Goal: Task Accomplishment & Management: Manage account settings

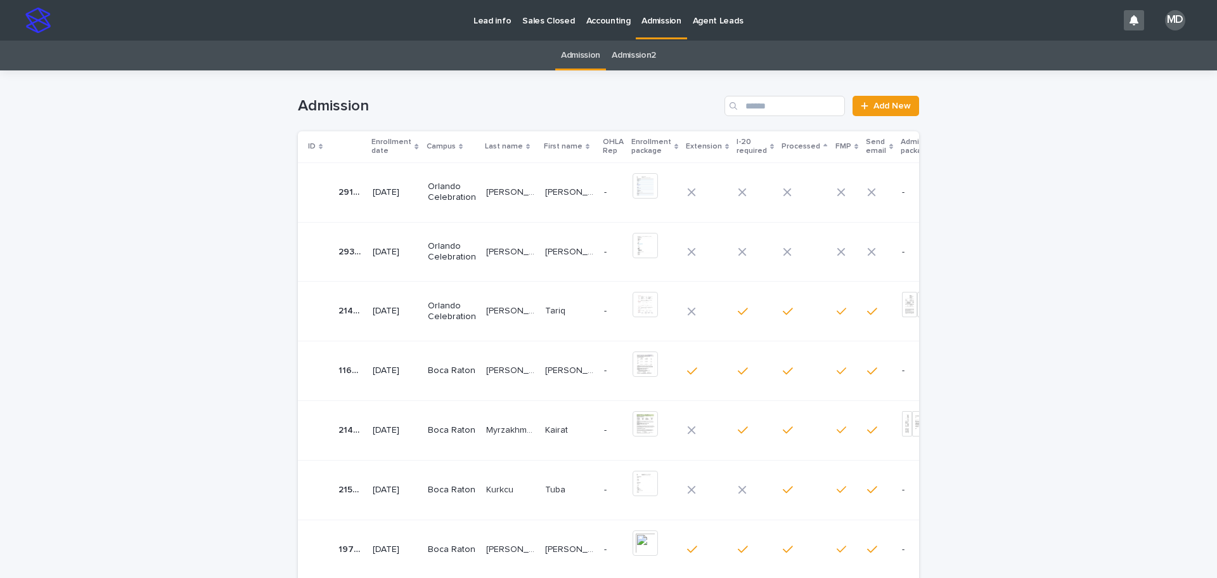
click at [460, 249] on p "Orlando Celebration" at bounding box center [452, 252] width 48 height 22
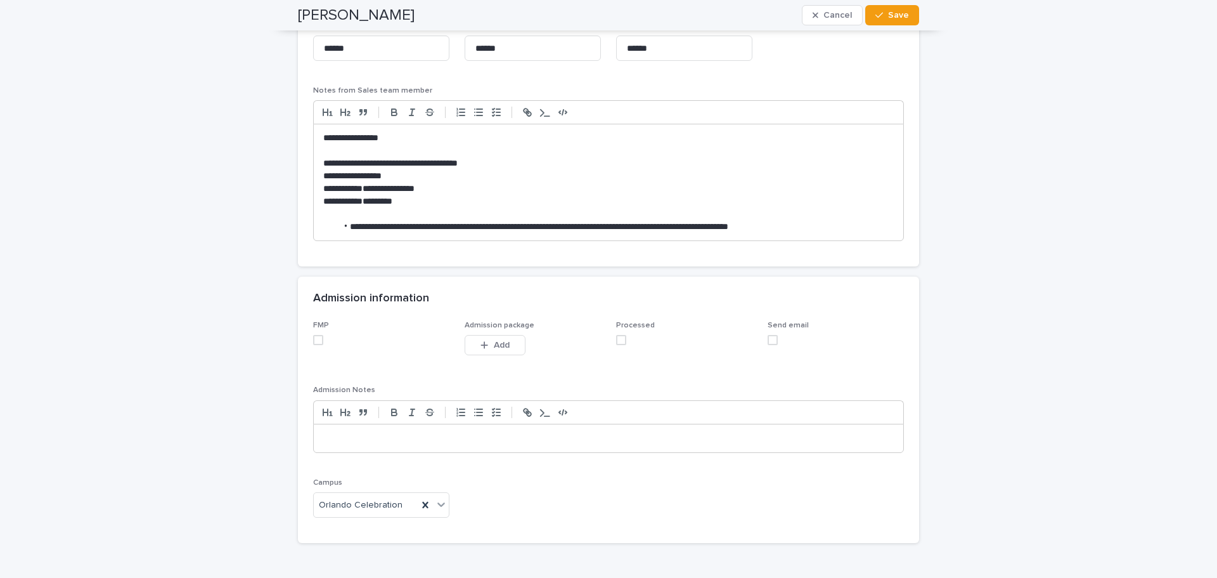
scroll to position [1078, 0]
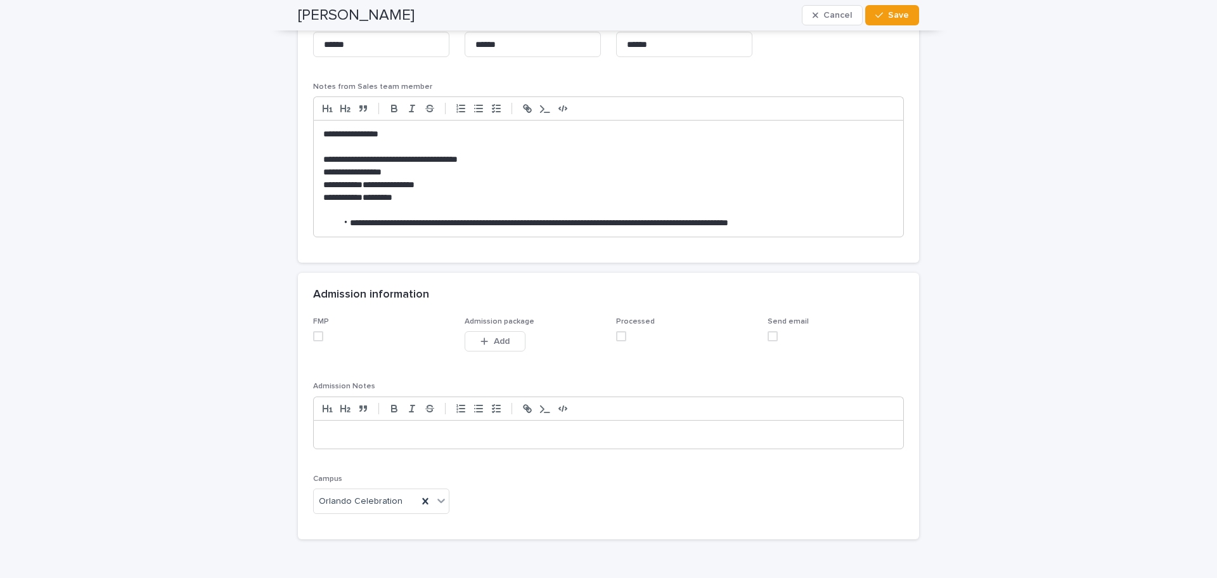
click at [315, 333] on span at bounding box center [318, 336] width 10 height 10
click at [611, 337] on div "FMP Admission package This file cannot be opened Download File Add Processed Se…" at bounding box center [608, 420] width 591 height 207
click at [620, 336] on span at bounding box center [621, 336] width 10 height 10
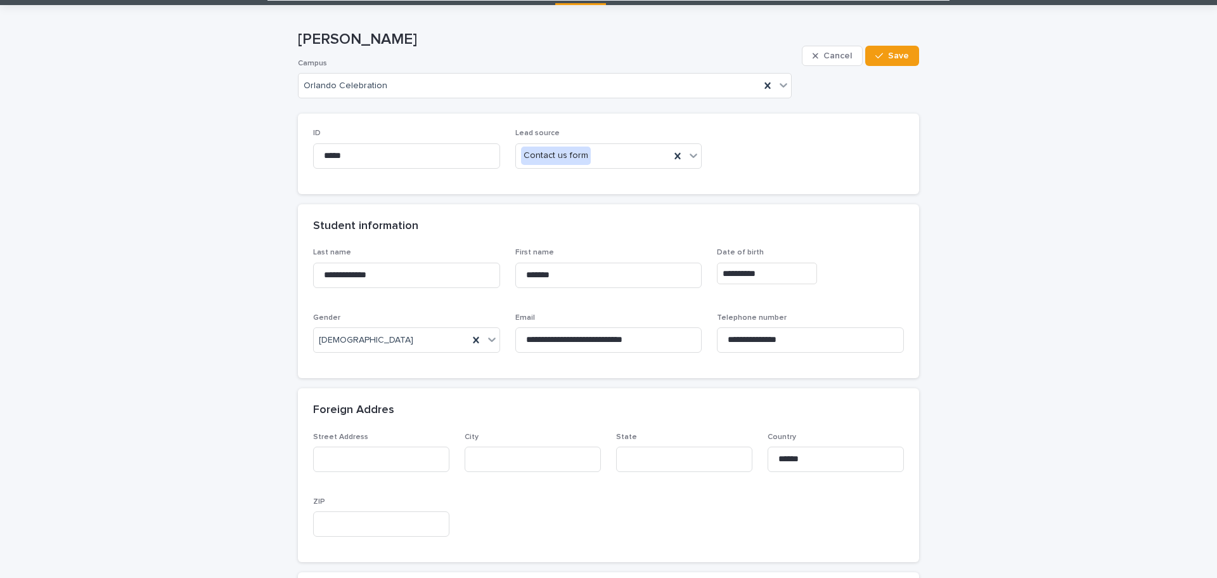
scroll to position [63, 0]
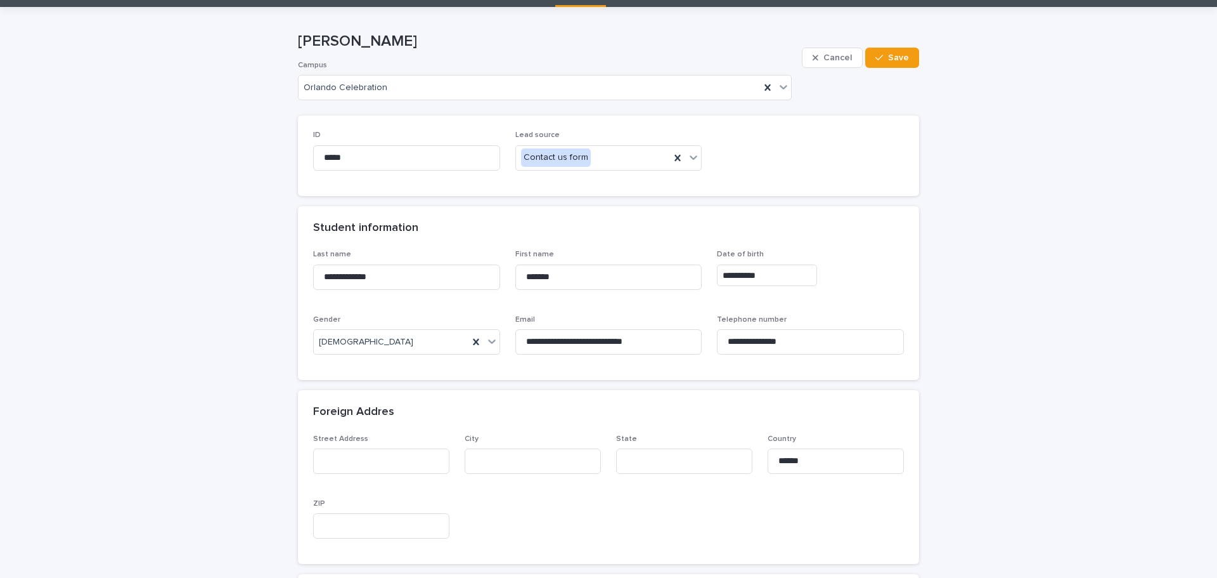
click at [633, 394] on div "Foreign Addres" at bounding box center [608, 412] width 621 height 44
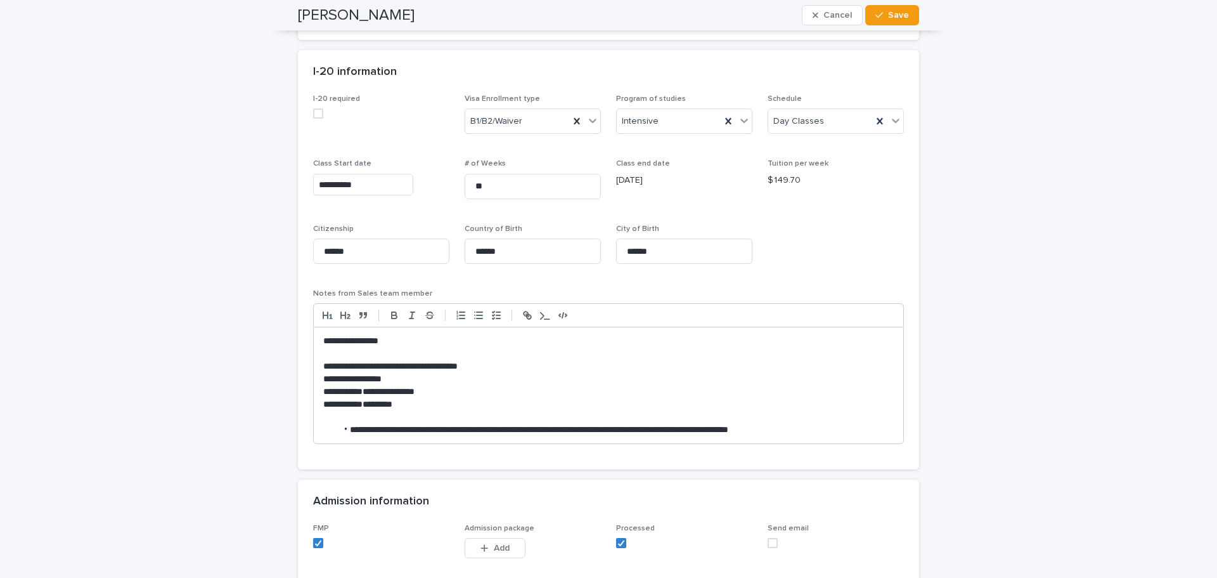
scroll to position [1078, 0]
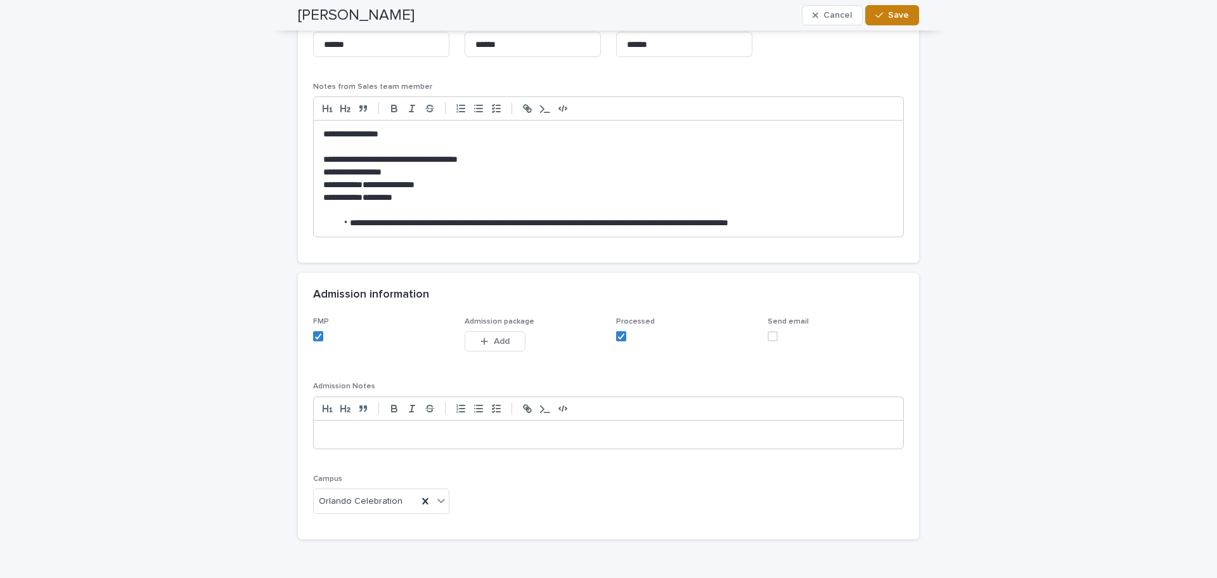
click at [902, 8] on button "Save" at bounding box center [893, 15] width 54 height 20
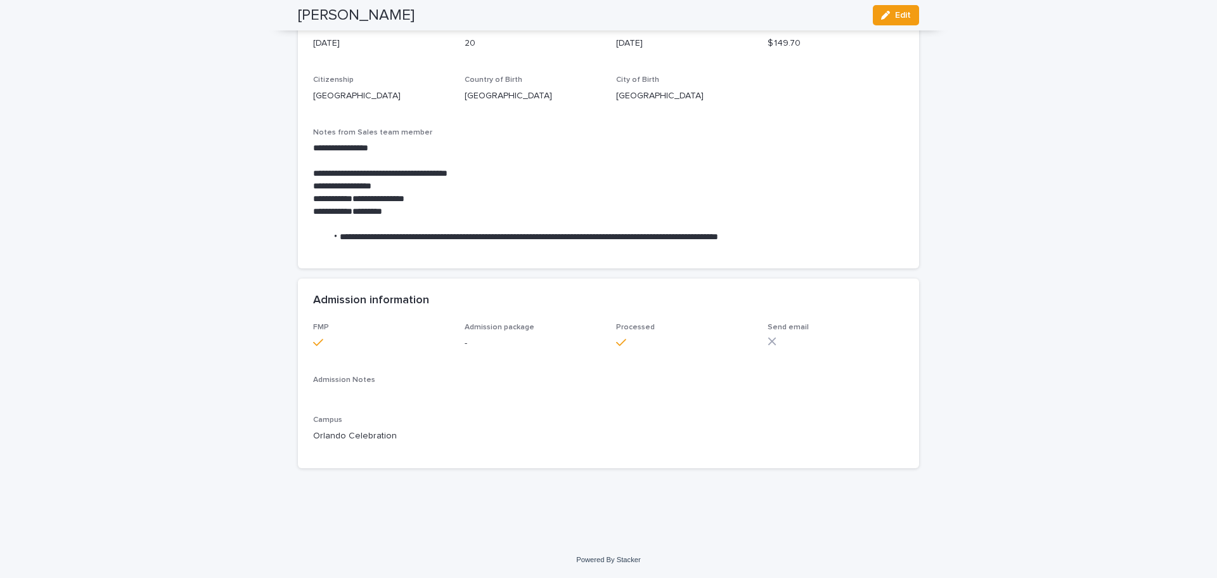
scroll to position [903, 0]
click at [900, 16] on span "Edit" at bounding box center [903, 15] width 16 height 9
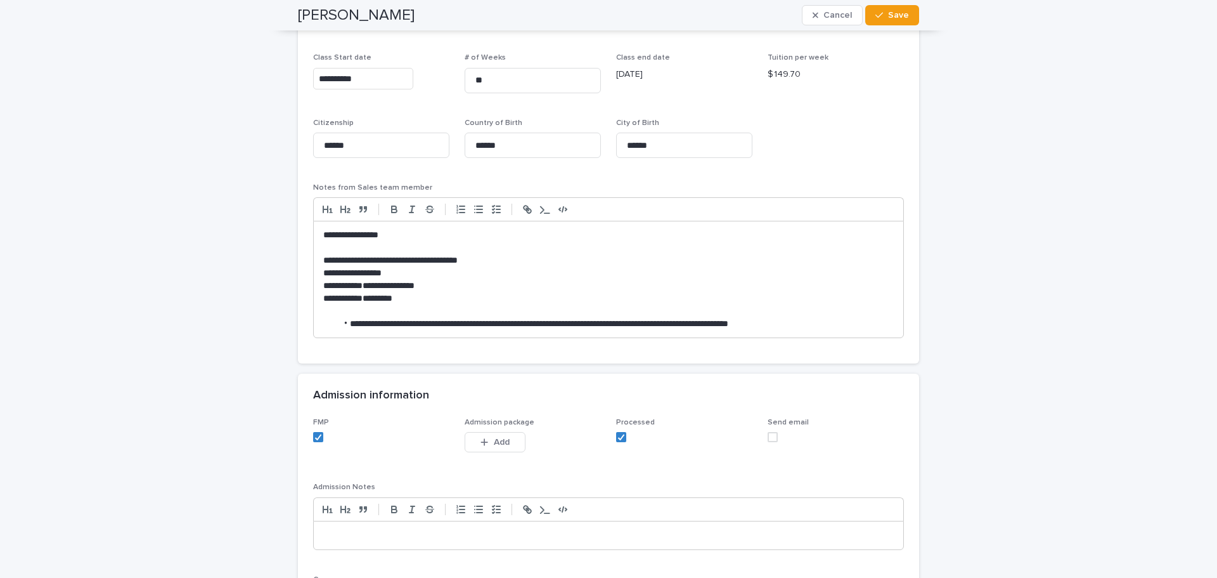
scroll to position [1093, 0]
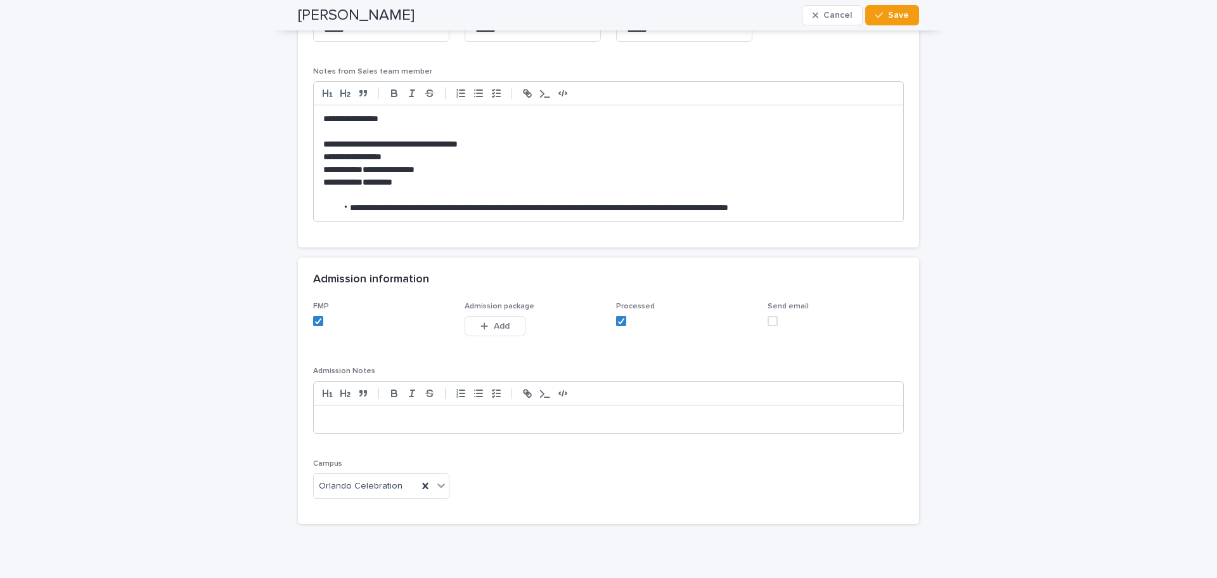
click at [770, 321] on span at bounding box center [773, 321] width 10 height 10
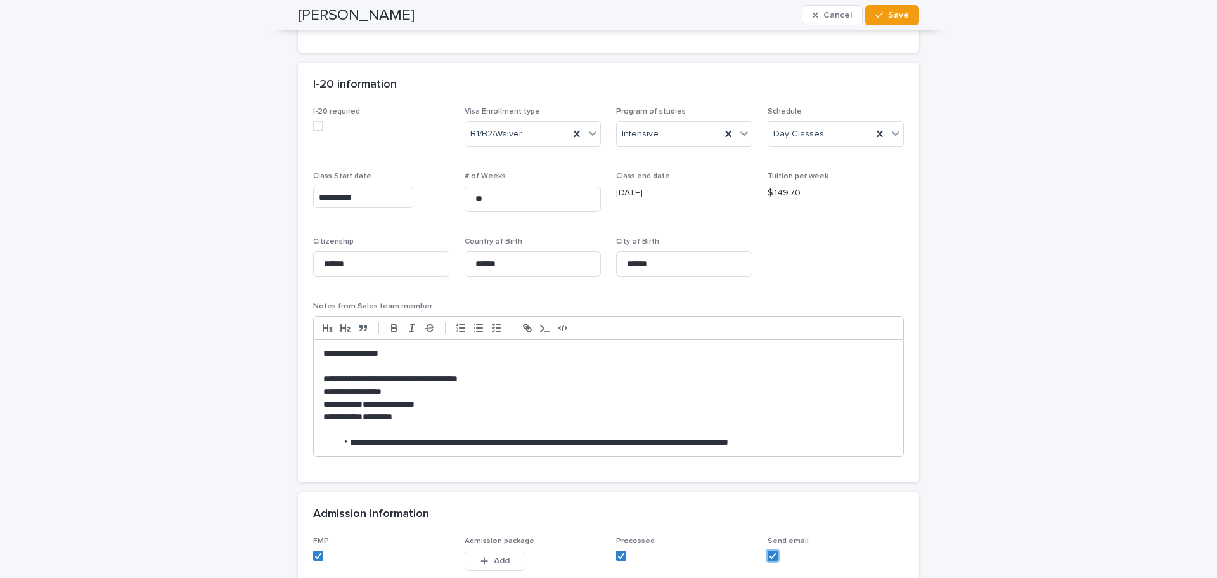
scroll to position [840, 0]
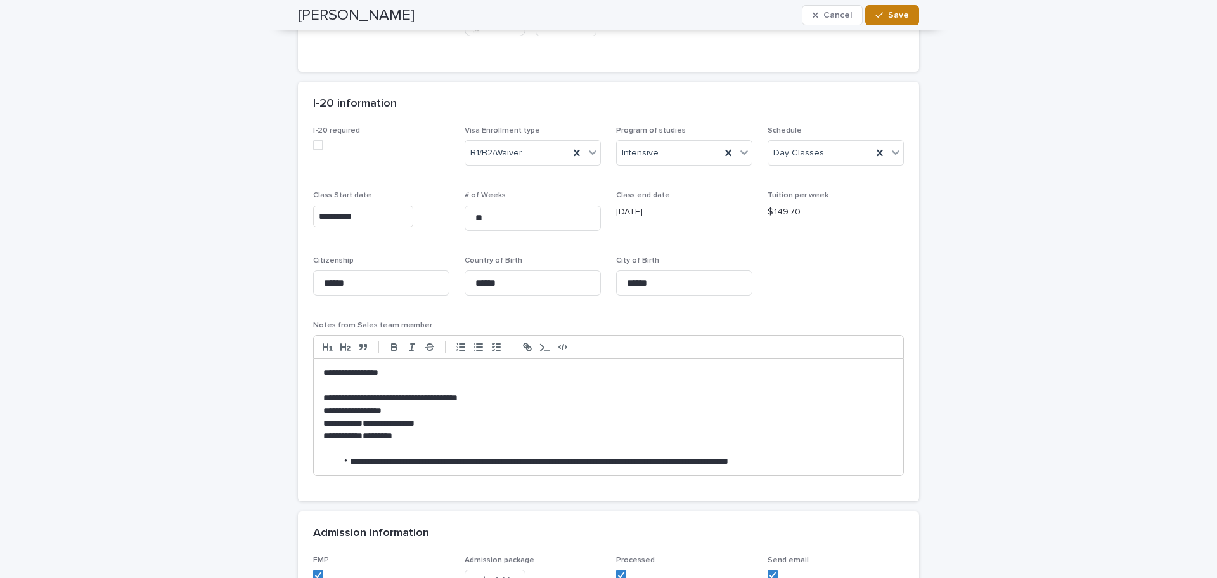
click at [892, 9] on button "Save" at bounding box center [893, 15] width 54 height 20
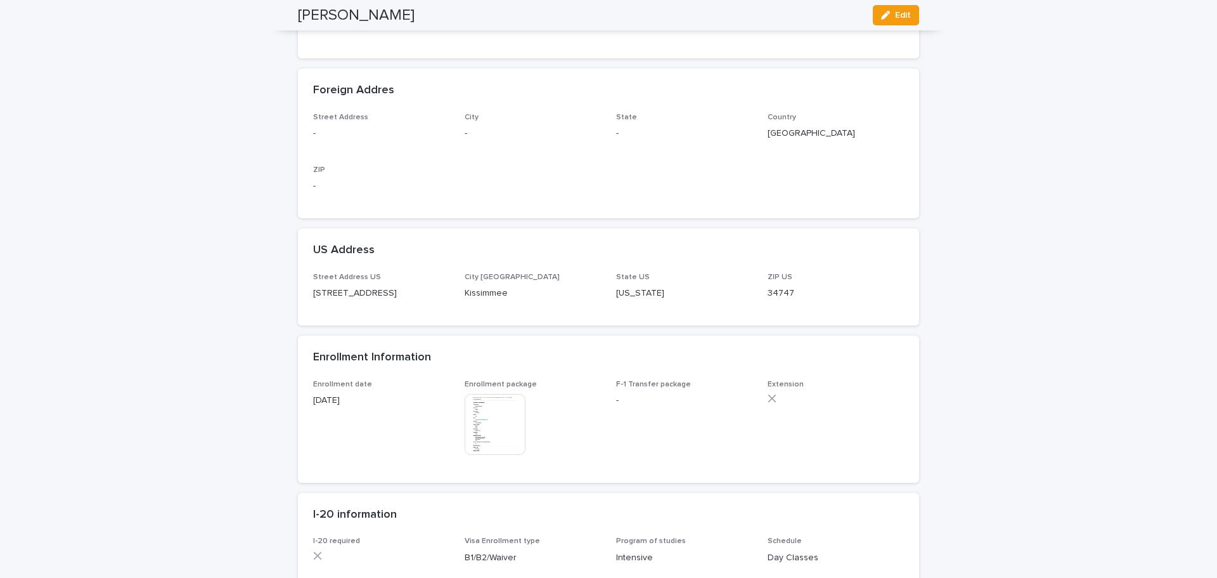
scroll to position [0, 0]
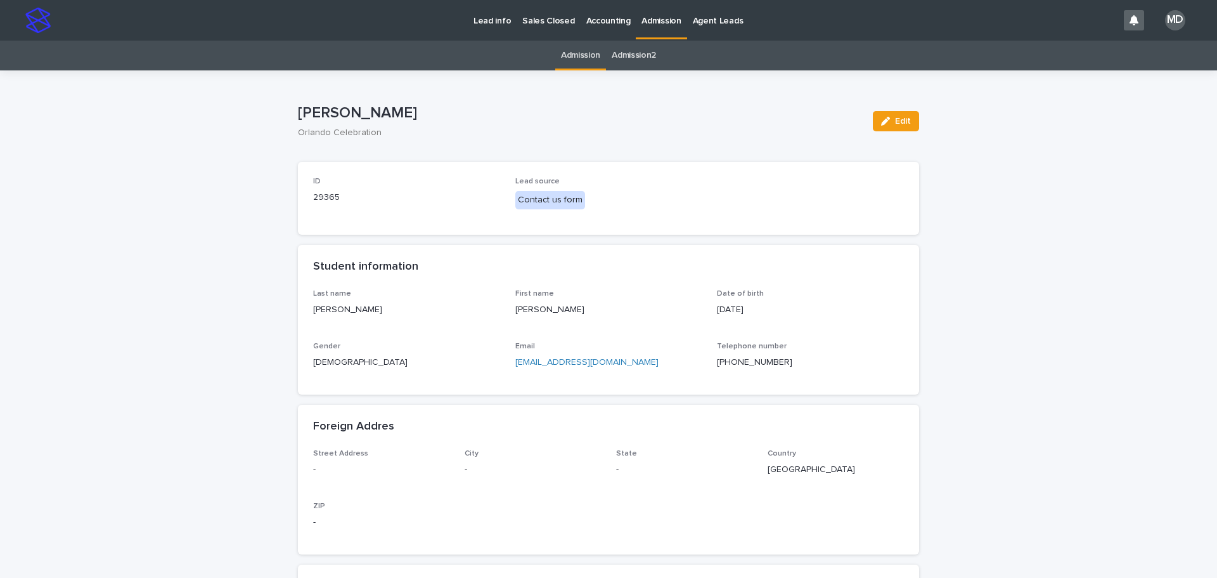
click at [656, 20] on p "Admission" at bounding box center [661, 13] width 39 height 27
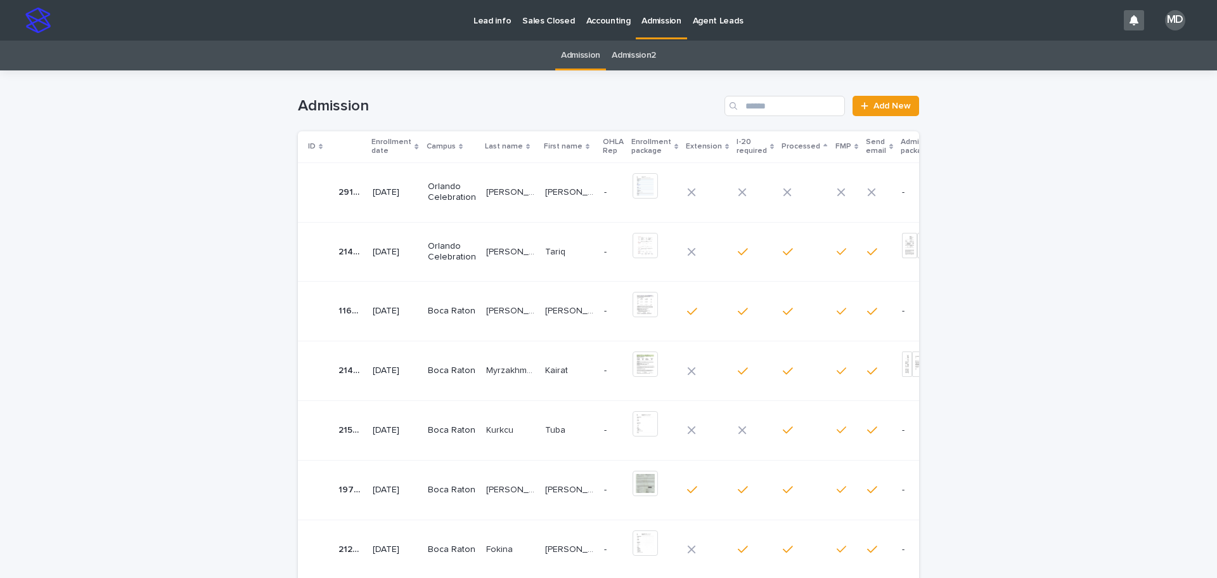
click at [487, 187] on p "[PERSON_NAME] [PERSON_NAME]" at bounding box center [511, 191] width 51 height 13
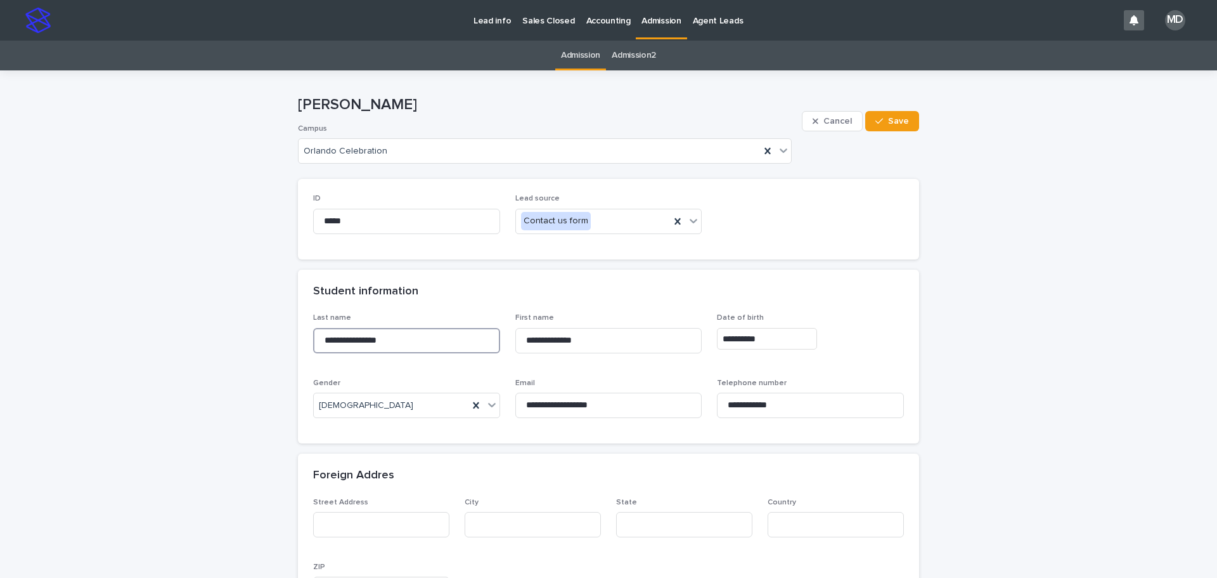
drag, startPoint x: 413, startPoint y: 341, endPoint x: 232, endPoint y: 332, distance: 181.6
drag, startPoint x: 609, startPoint y: 302, endPoint x: 600, endPoint y: 304, distance: 9.0
click at [609, 302] on div "Student information" at bounding box center [608, 291] width 621 height 44
drag, startPoint x: 603, startPoint y: 296, endPoint x: 617, endPoint y: 276, distance: 24.1
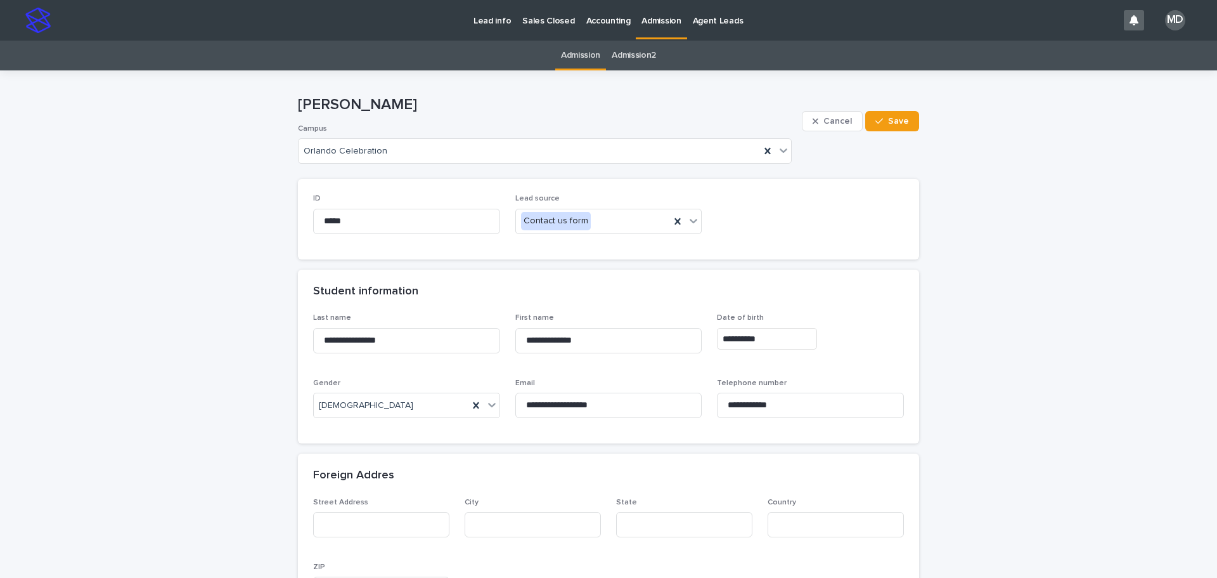
click at [603, 296] on div "Student information" at bounding box center [606, 292] width 586 height 14
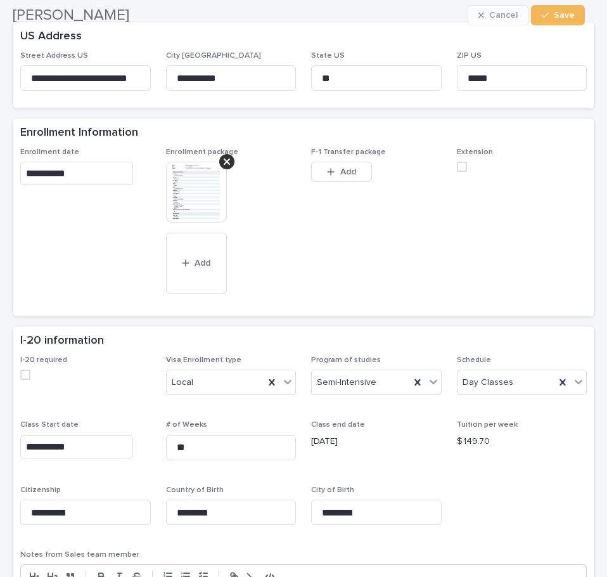
scroll to position [571, 0]
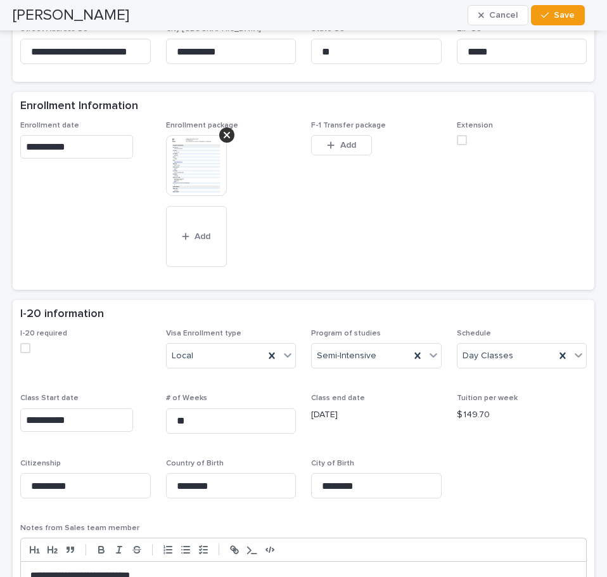
click at [206, 178] on img at bounding box center [196, 165] width 61 height 61
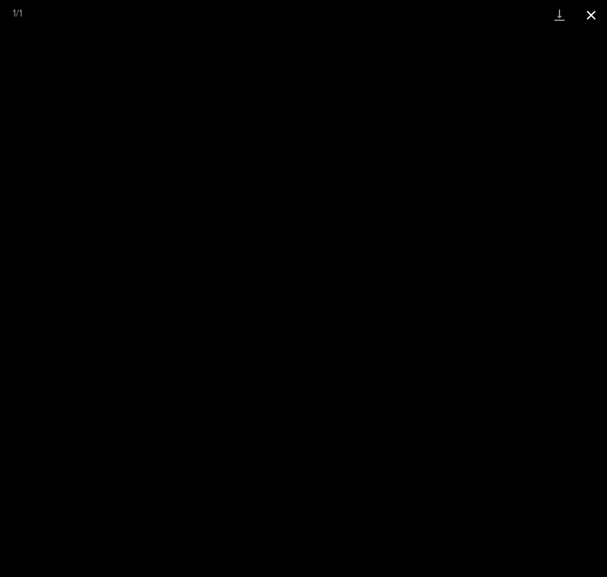
click at [597, 13] on button "Close gallery" at bounding box center [592, 15] width 32 height 30
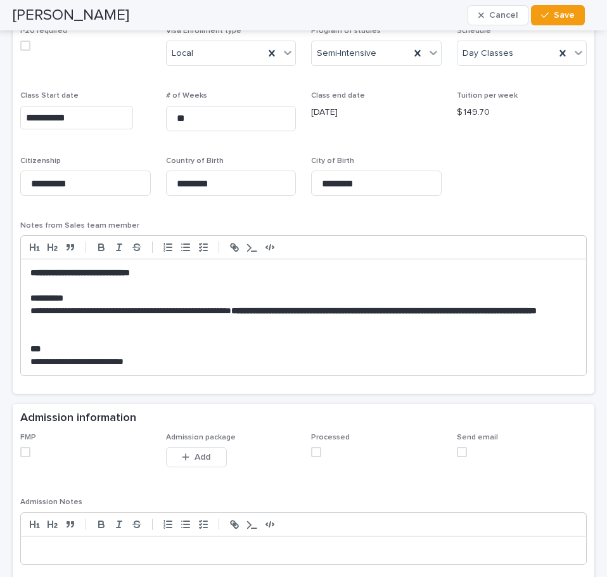
scroll to position [888, 0]
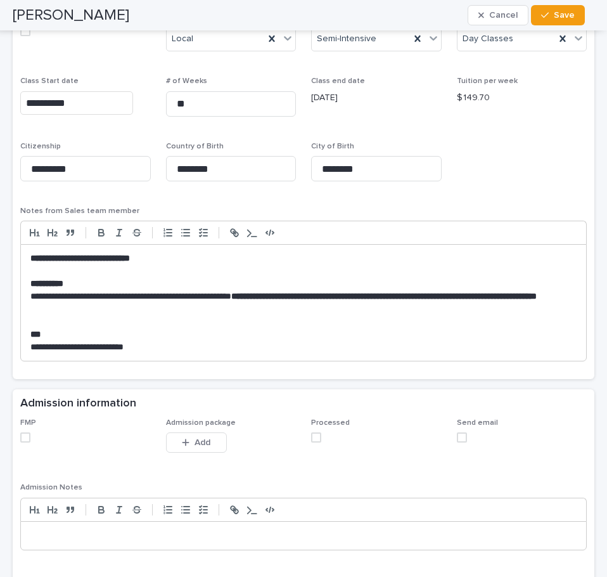
click at [22, 436] on span at bounding box center [25, 437] width 10 height 10
click at [312, 439] on span at bounding box center [316, 437] width 10 height 10
click at [458, 437] on span at bounding box center [462, 437] width 10 height 10
click at [569, 12] on span "Save" at bounding box center [564, 15] width 21 height 9
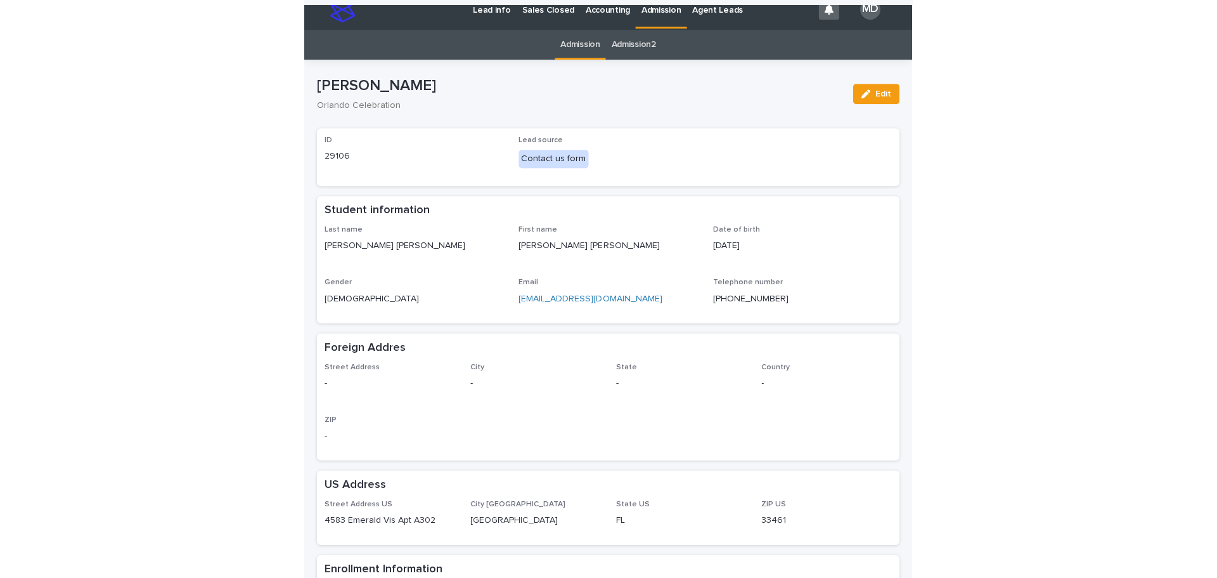
scroll to position [0, 0]
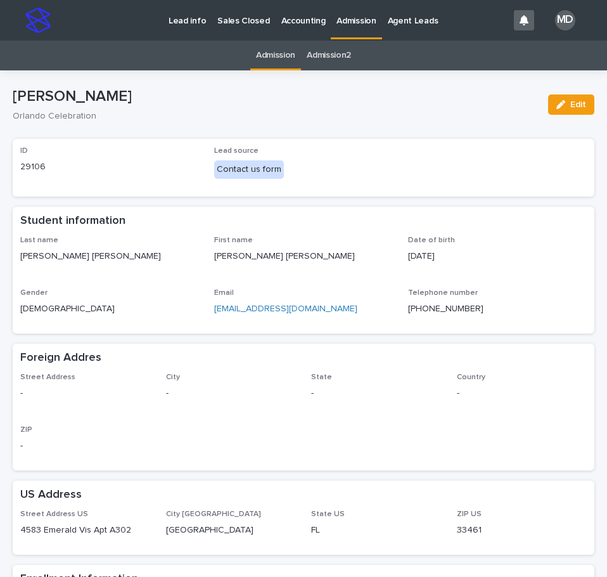
click at [375, 181] on div "Lead source Contact us form" at bounding box center [303, 167] width 179 height 42
click at [351, 20] on p "Admission" at bounding box center [356, 13] width 39 height 27
